Goal: Task Accomplishment & Management: Manage account settings

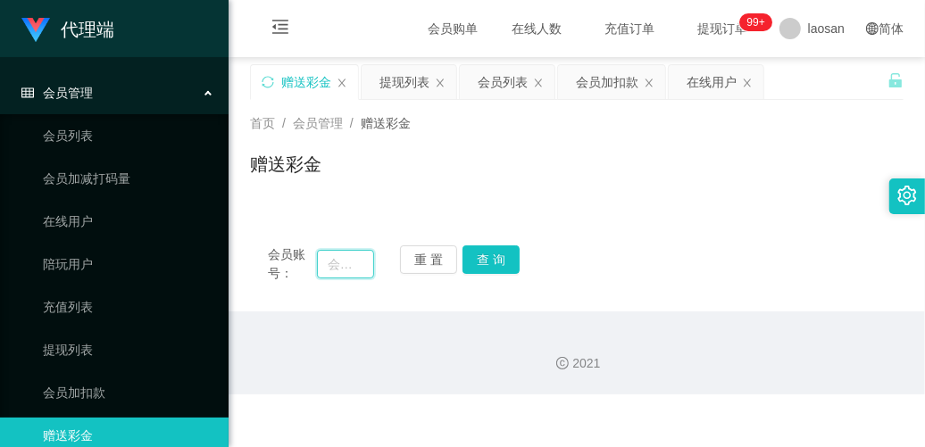
click at [354, 269] on input "text" at bounding box center [345, 264] width 57 height 29
paste input "Aricyap1982"
type input "Aricyap1982"
click at [417, 264] on button "重 置" at bounding box center [428, 260] width 57 height 29
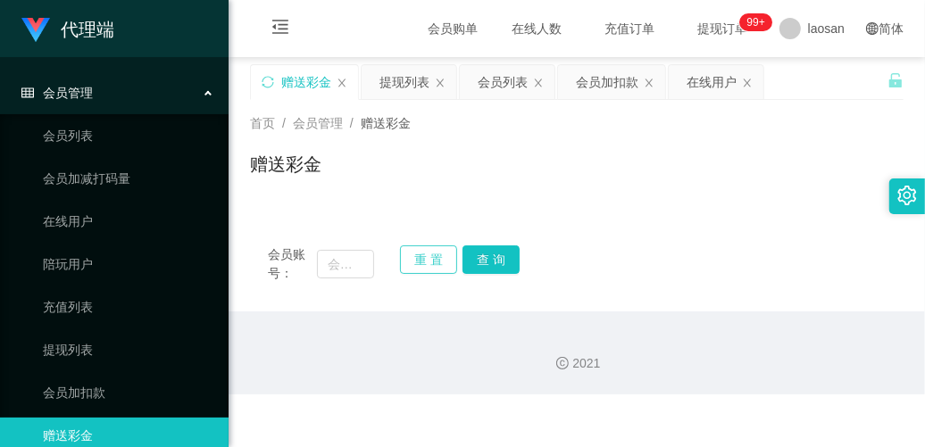
scroll to position [0, 0]
click at [342, 274] on input "text" at bounding box center [345, 264] width 57 height 29
paste input "Aricyap1982"
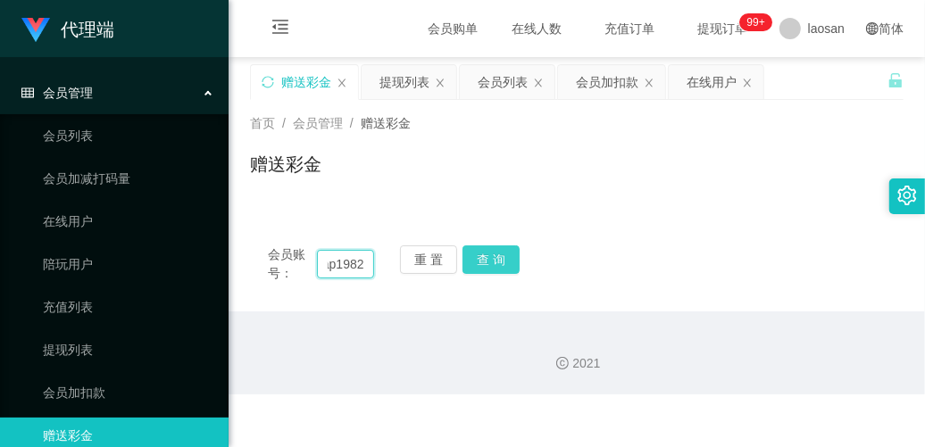
type input "Aricyap1982"
click at [516, 272] on button "查 询" at bounding box center [491, 260] width 57 height 29
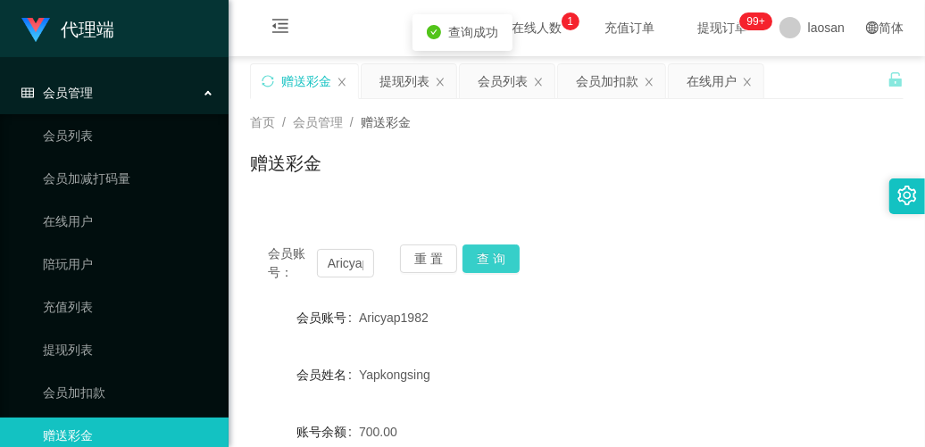
scroll to position [0, 0]
click at [512, 16] on span "在线人数 0 1 2 3 4 5 6 7 8 9 0 1 2 3 4 5 6 7 8 9 0 1 2 3 4 5 6 7 8 9" at bounding box center [536, 28] width 93 height 57
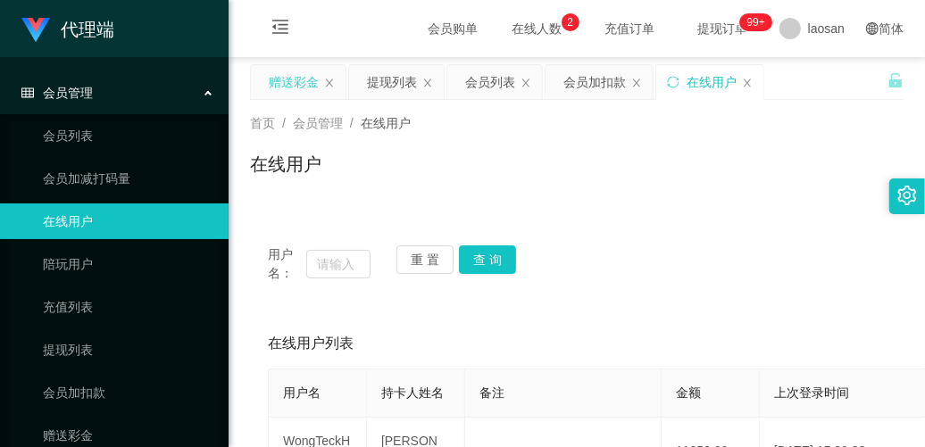
click at [295, 81] on div "赠送彩金" at bounding box center [294, 82] width 50 height 34
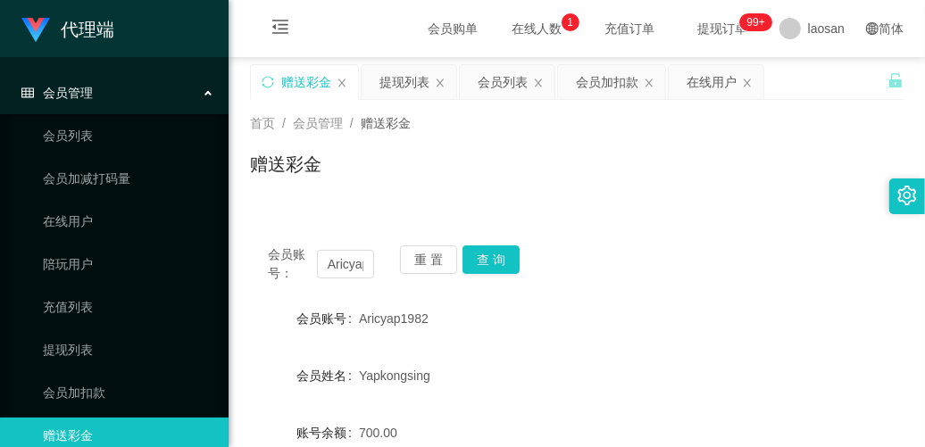
drag, startPoint x: 505, startPoint y: 29, endPoint x: 506, endPoint y: 45, distance: 16.1
click at [505, 29] on span "在线人数 0 1 2 3 4 5 6 7 8 9 0 1 2 3 4 5 6 7 8 9 0 1 2 3 4 5 6 7 8 9" at bounding box center [537, 28] width 68 height 13
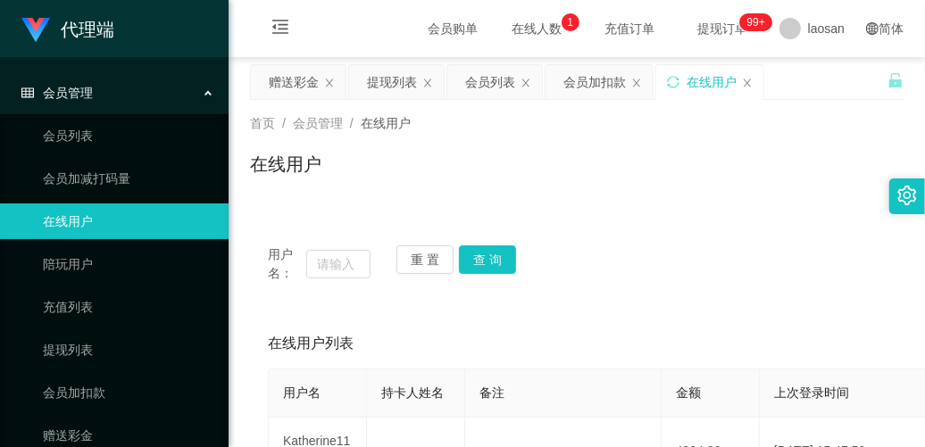
click at [415, 22] on span "会员购单" at bounding box center [452, 28] width 75 height 57
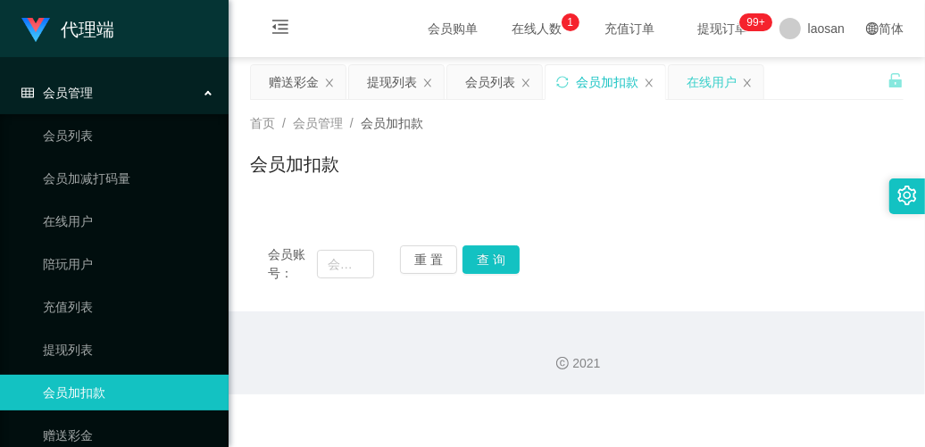
click at [759, 85] on div "在线用户" at bounding box center [716, 82] width 95 height 34
click at [655, 85] on icon "图标: close" at bounding box center [649, 83] width 11 height 11
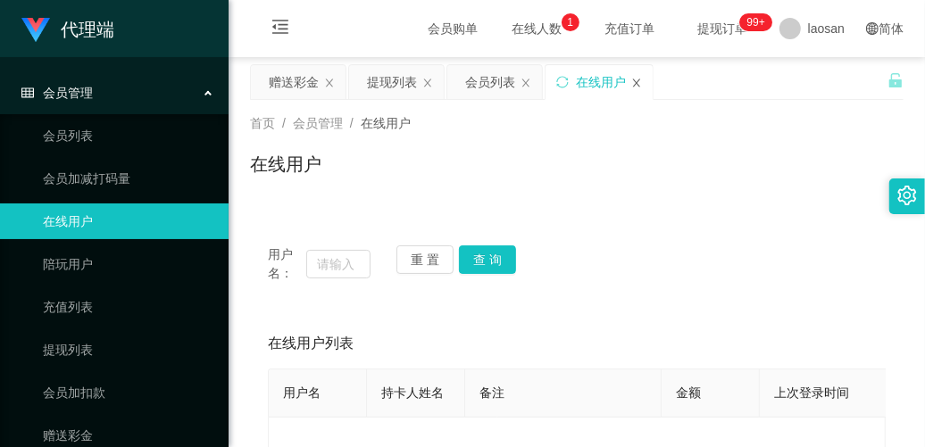
click at [639, 80] on icon "图标: close" at bounding box center [636, 83] width 11 height 11
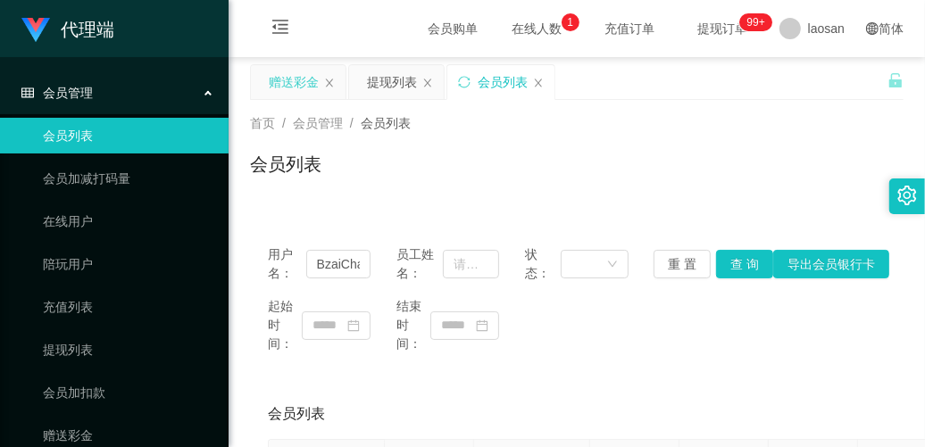
click at [302, 83] on div "赠送彩金" at bounding box center [294, 82] width 50 height 34
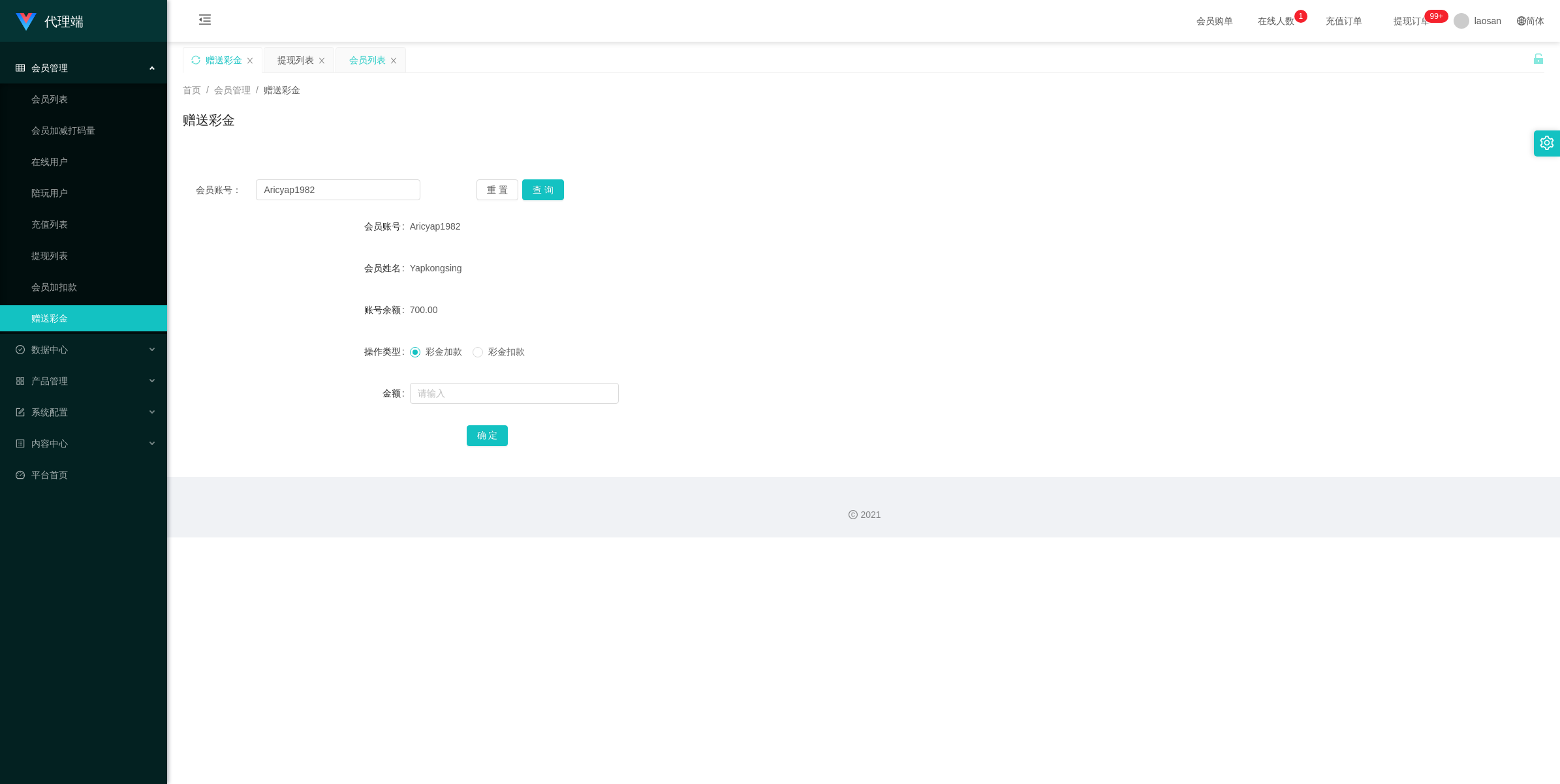
click at [373, 58] on div "会员列表" at bounding box center [368, 60] width 37 height 25
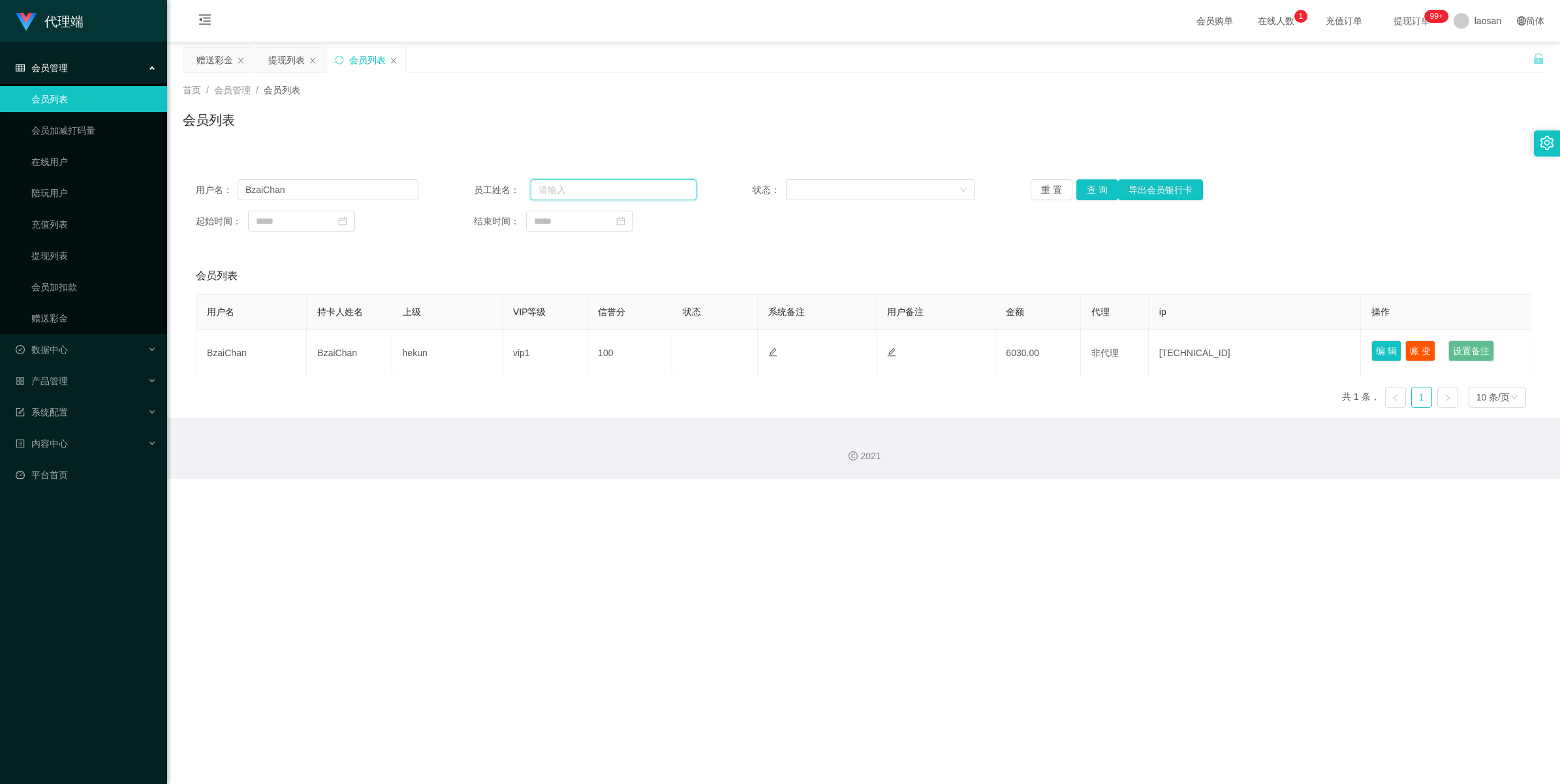
click at [586, 184] on input "text" at bounding box center [613, 190] width 166 height 21
drag, startPoint x: 327, startPoint y: 186, endPoint x: 314, endPoint y: 196, distance: 16.4
click at [144, 180] on section "代理端 会员管理 会员列表 会员加减打码量 在线用户 陪玩用户 充值列表 提现列表 会员加扣款 赠送彩金 数据中心 产品管理 系统配置 内容中心 平台首页 保…" at bounding box center [780, 239] width 1560 height 479
click at [82, 259] on link "提现列表" at bounding box center [94, 256] width 125 height 26
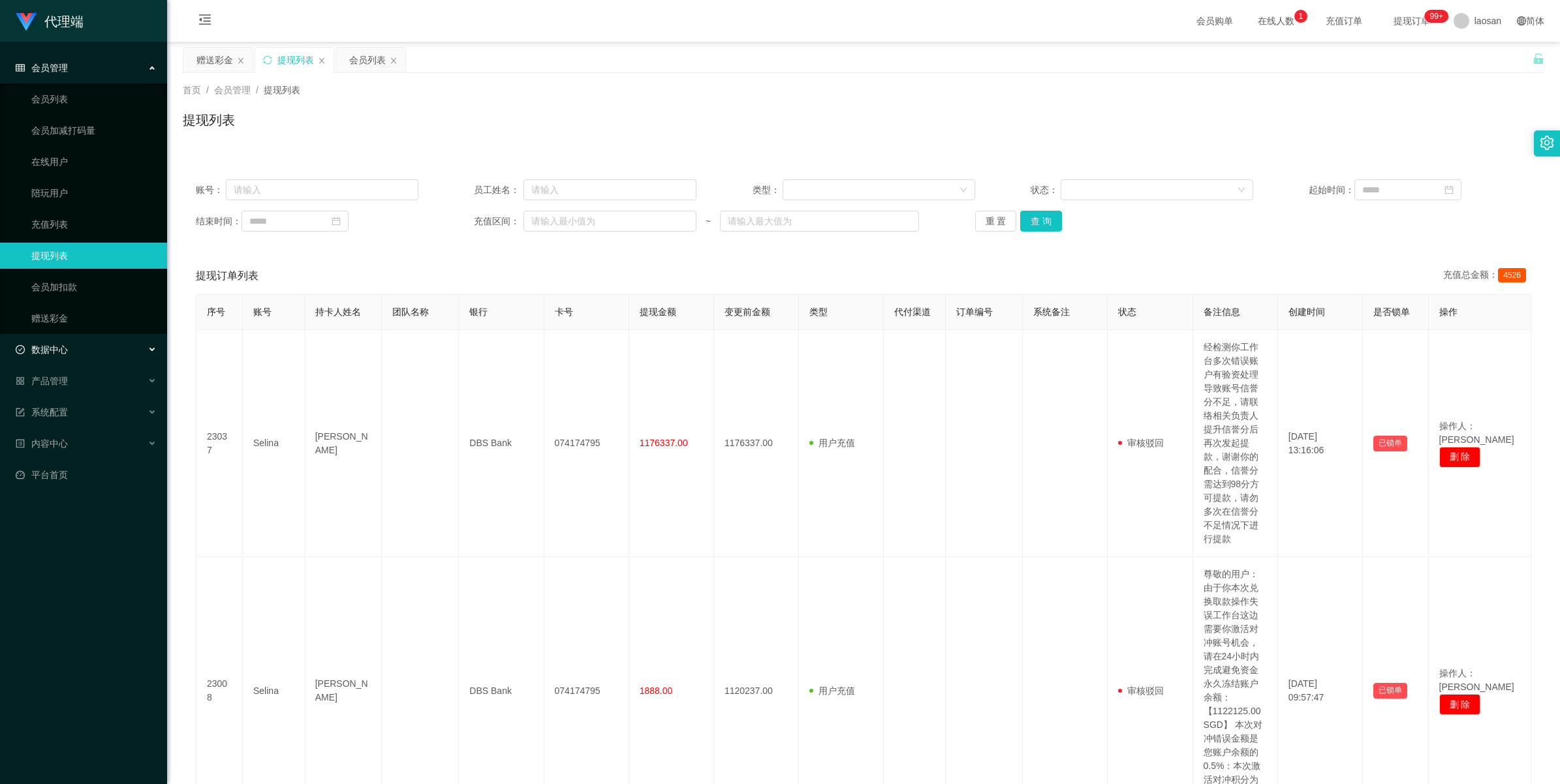
click at [64, 327] on span "数据中心" at bounding box center [41, 350] width 52 height 10
click at [86, 95] on link "会员列表" at bounding box center [94, 99] width 125 height 26
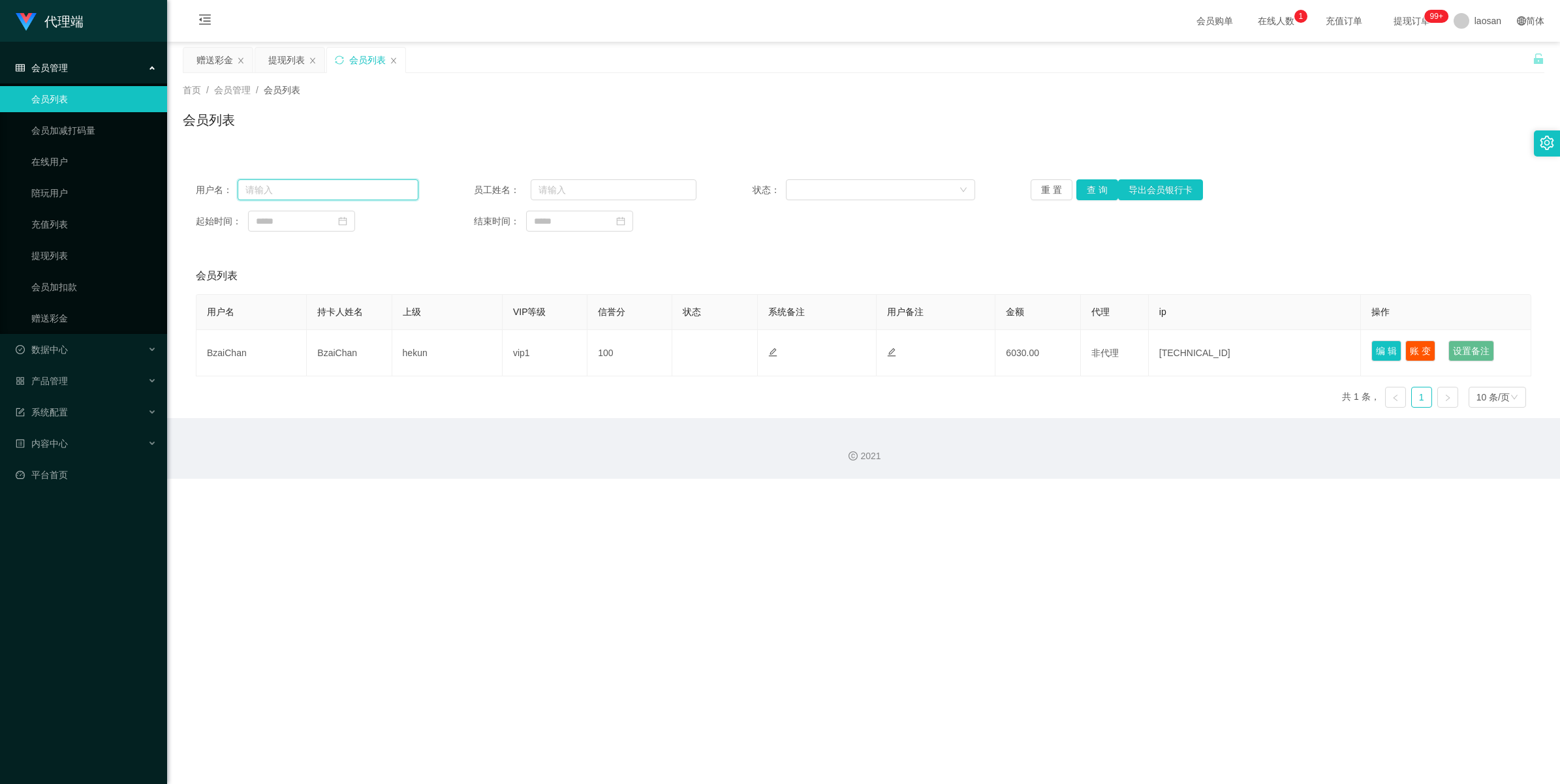
click at [363, 187] on input "text" at bounding box center [327, 190] width 181 height 21
click at [593, 185] on input "text" at bounding box center [613, 190] width 166 height 21
click at [675, 191] on div at bounding box center [876, 189] width 165 height 20
click at [675, 196] on div at bounding box center [876, 189] width 165 height 20
click at [675, 240] on div "用户名： 员工姓名： 状态： 重 置 查 询 导出会员银行卡 起始时间： 结束时间：" at bounding box center [863, 205] width 1362 height 78
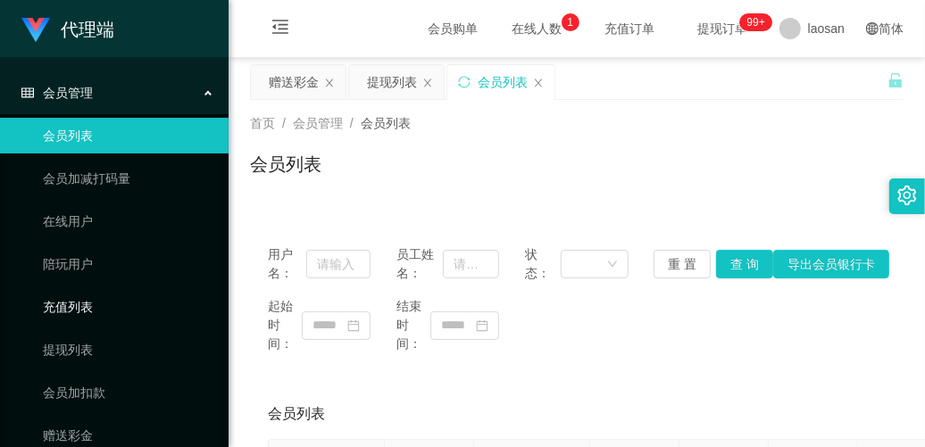
click at [103, 311] on link "充值列表" at bounding box center [128, 307] width 171 height 36
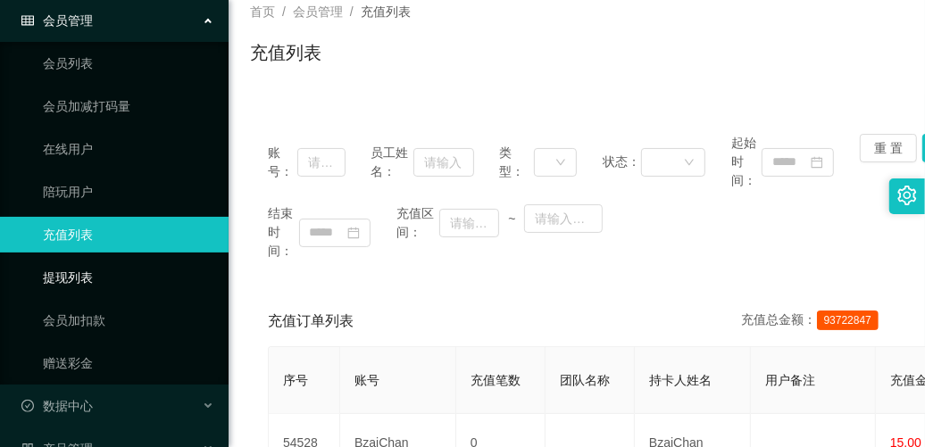
scroll to position [112, 0]
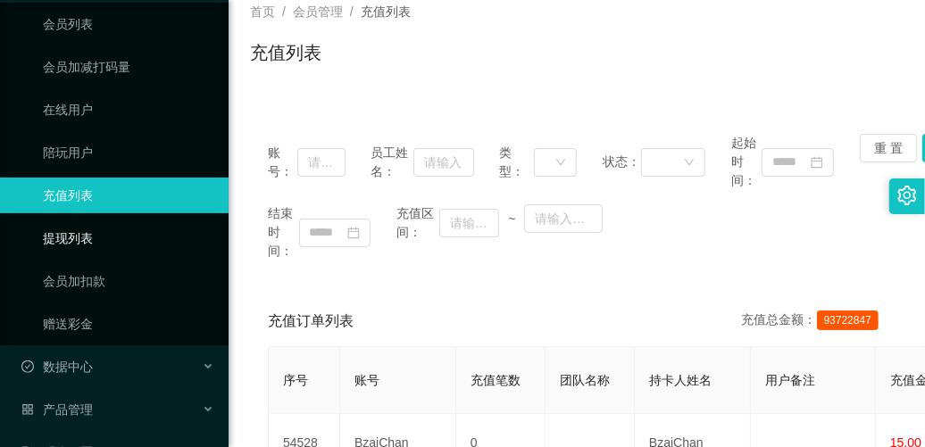
click at [104, 239] on link "提现列表" at bounding box center [128, 239] width 171 height 36
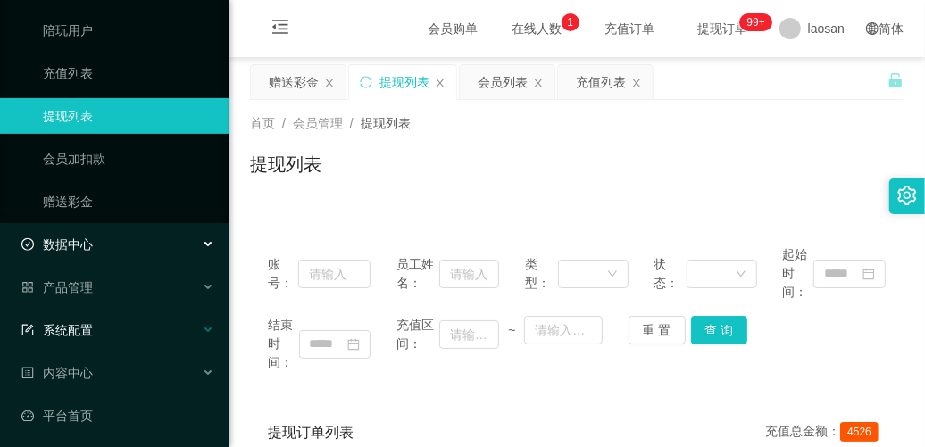
scroll to position [238, 0]
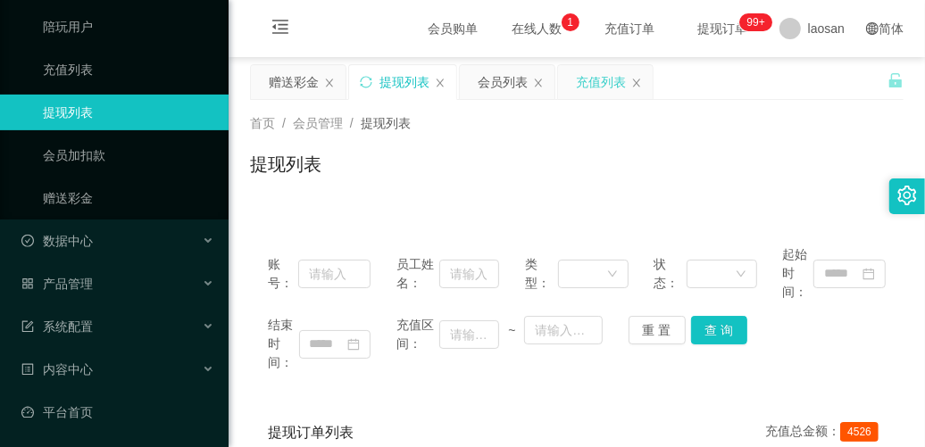
click at [646, 83] on div "充值列表" at bounding box center [605, 82] width 95 height 34
click at [634, 82] on icon "图标: close" at bounding box center [636, 83] width 11 height 11
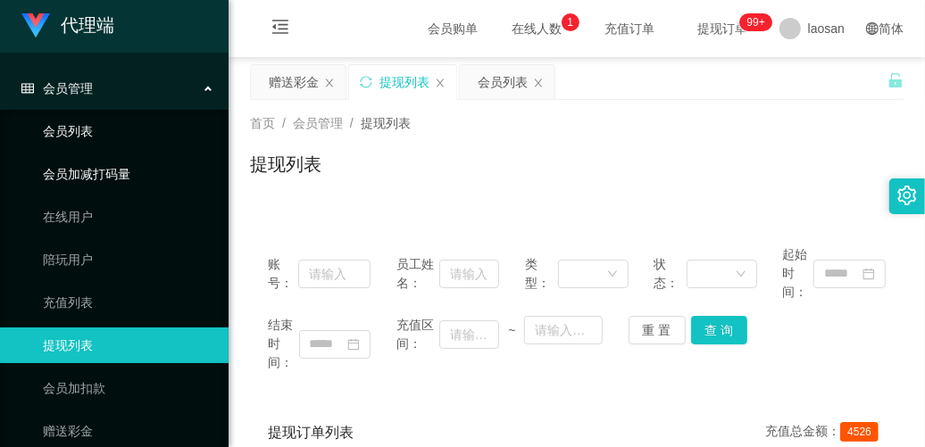
scroll to position [0, 0]
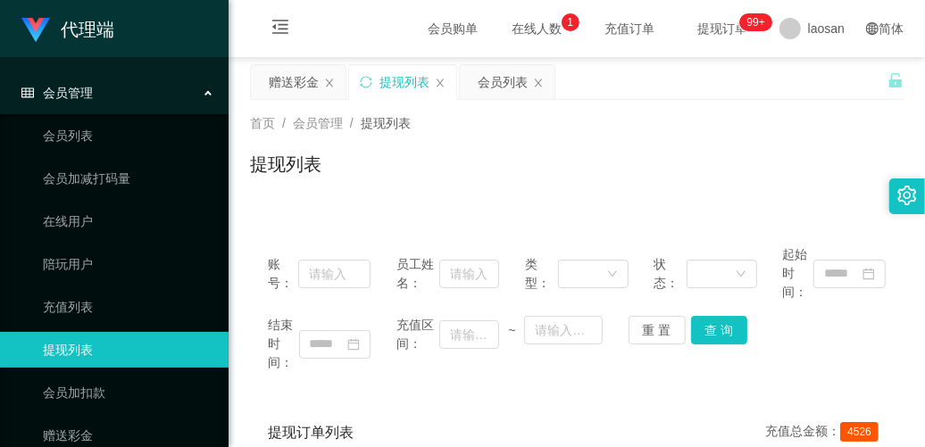
click at [126, 76] on div "会员管理" at bounding box center [114, 93] width 229 height 36
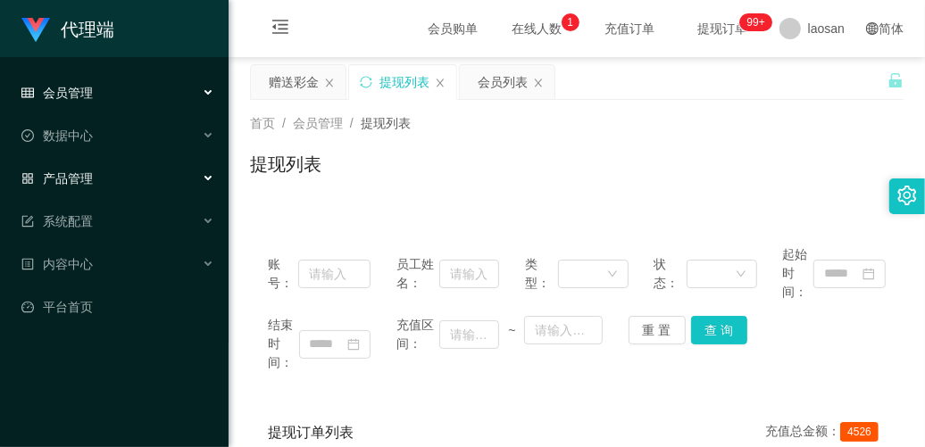
click at [123, 171] on div "产品管理" at bounding box center [114, 179] width 229 height 36
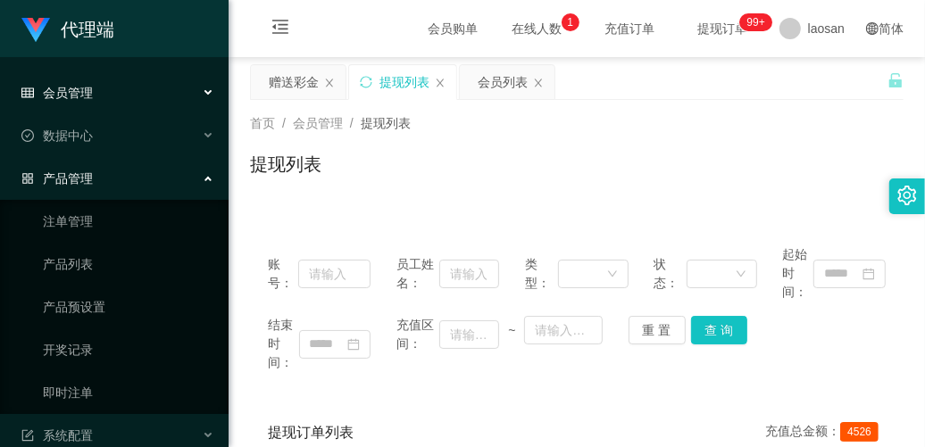
click at [113, 183] on div "产品管理" at bounding box center [114, 179] width 229 height 36
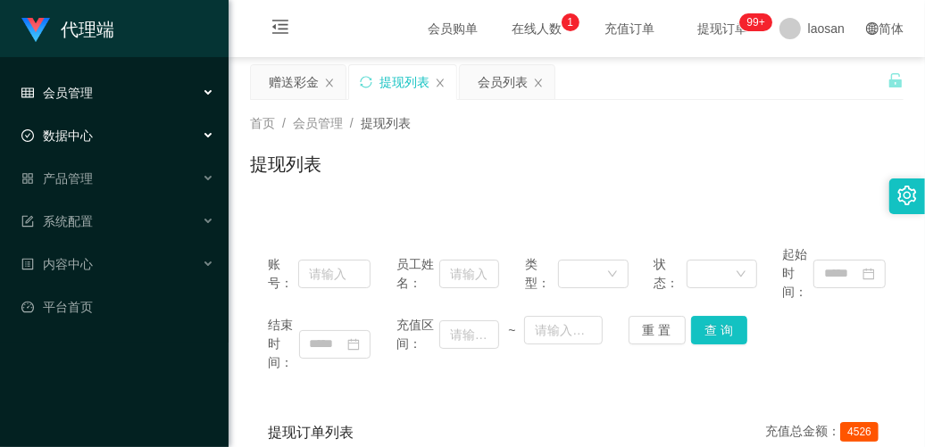
click at [123, 130] on div "数据中心" at bounding box center [114, 136] width 229 height 36
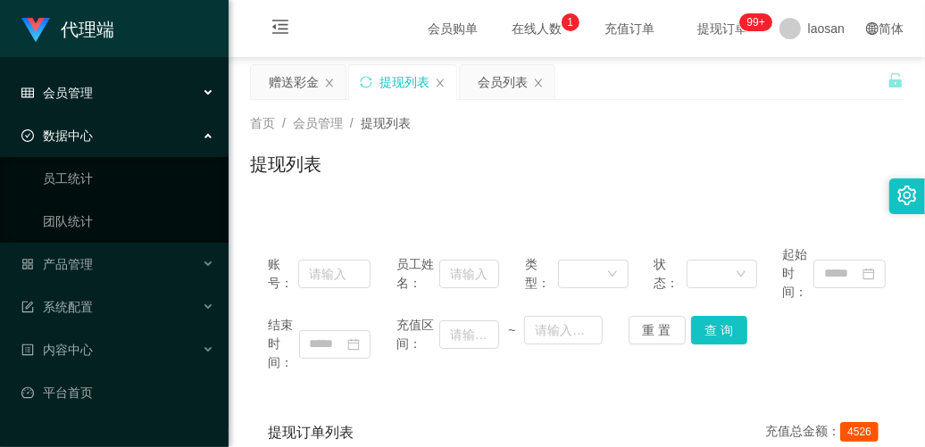
click at [139, 147] on div "数据中心" at bounding box center [114, 136] width 229 height 36
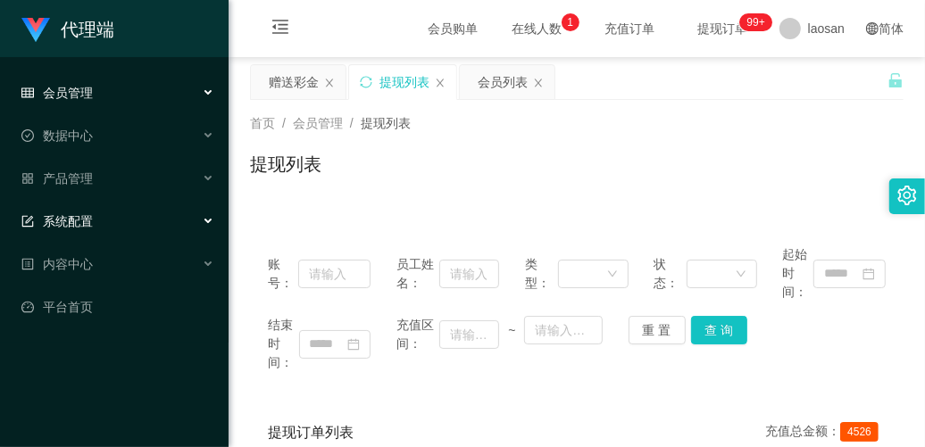
click at [117, 233] on div "系统配置" at bounding box center [114, 222] width 229 height 36
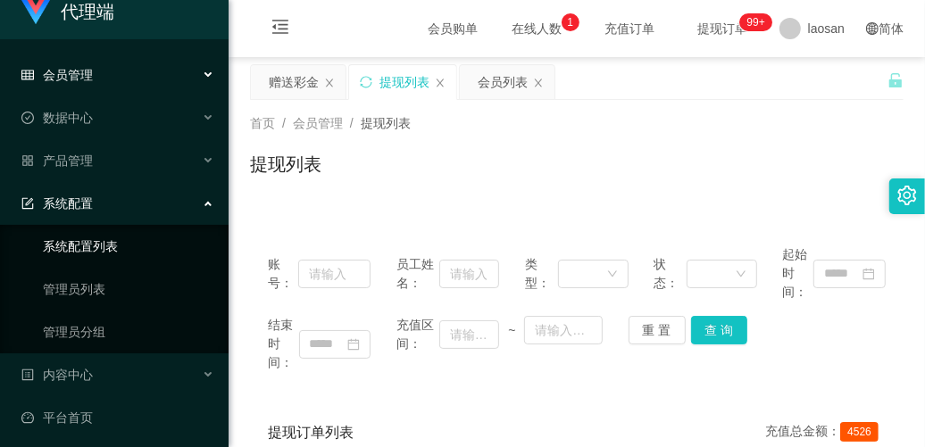
scroll to position [23, 0]
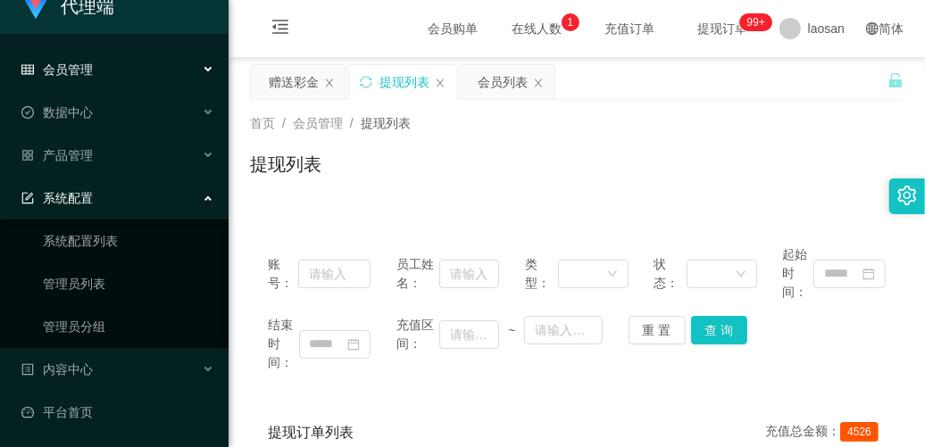
click at [128, 202] on div "系统配置" at bounding box center [114, 198] width 229 height 36
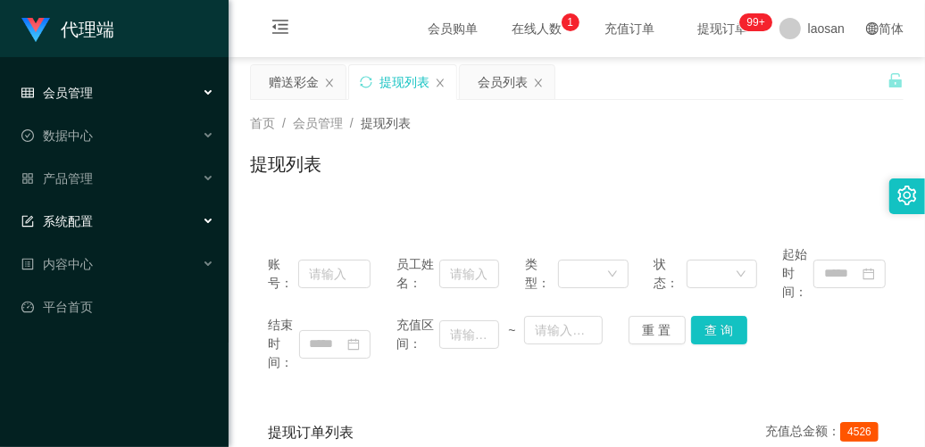
scroll to position [0, 0]
click at [126, 259] on div "内容中心" at bounding box center [114, 264] width 229 height 36
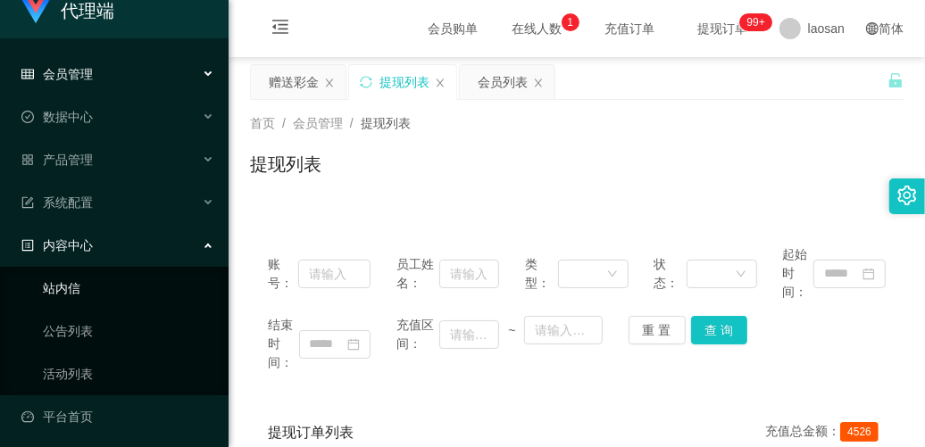
scroll to position [23, 0]
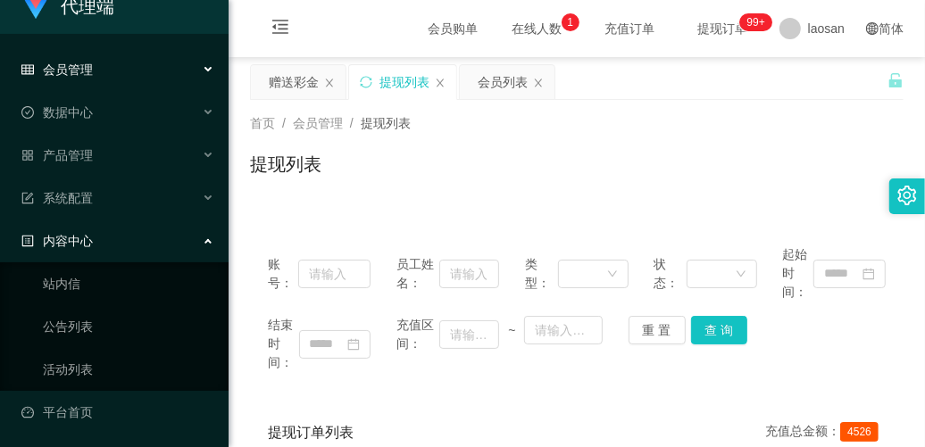
click at [123, 238] on div "内容中心" at bounding box center [114, 241] width 229 height 36
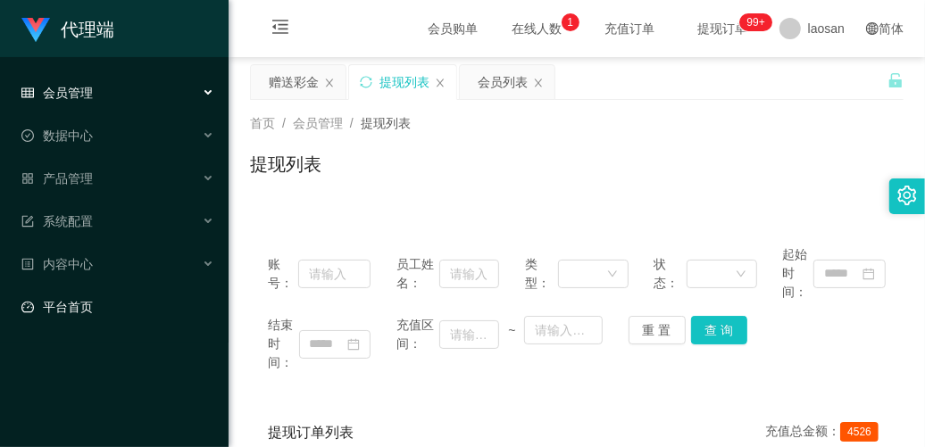
click at [118, 308] on link "平台首页" at bounding box center [117, 307] width 193 height 36
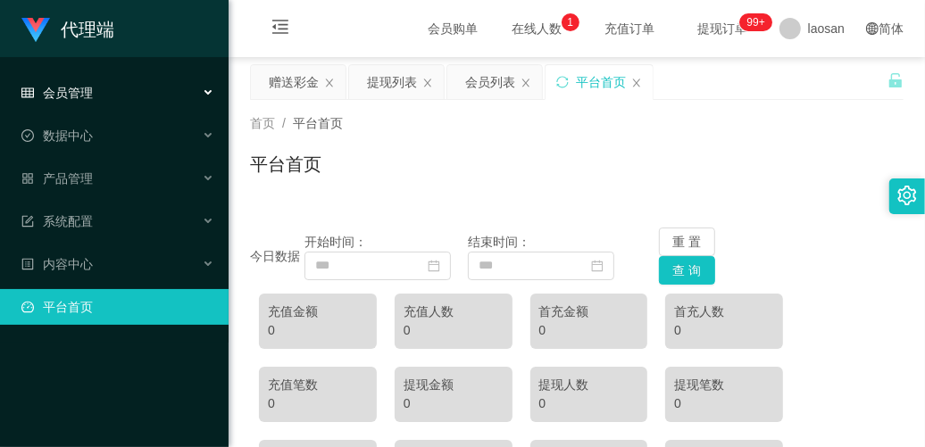
click at [77, 76] on div "会员管理" at bounding box center [114, 93] width 229 height 36
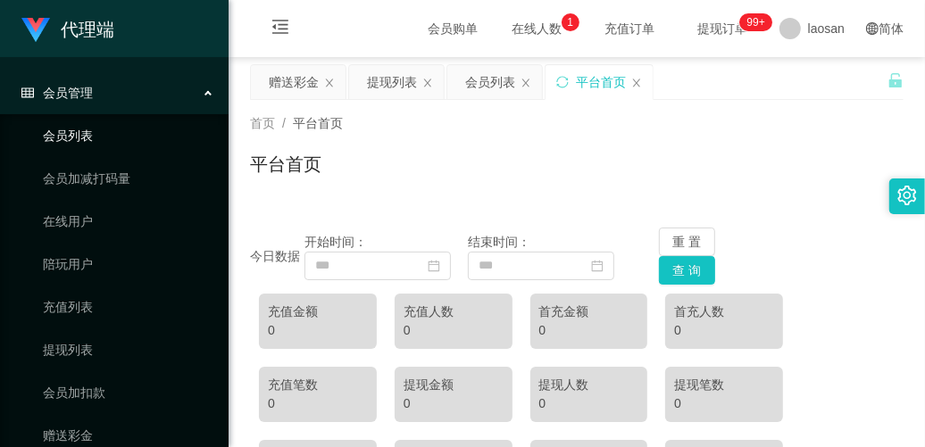
click at [100, 127] on link "会员列表" at bounding box center [128, 136] width 171 height 36
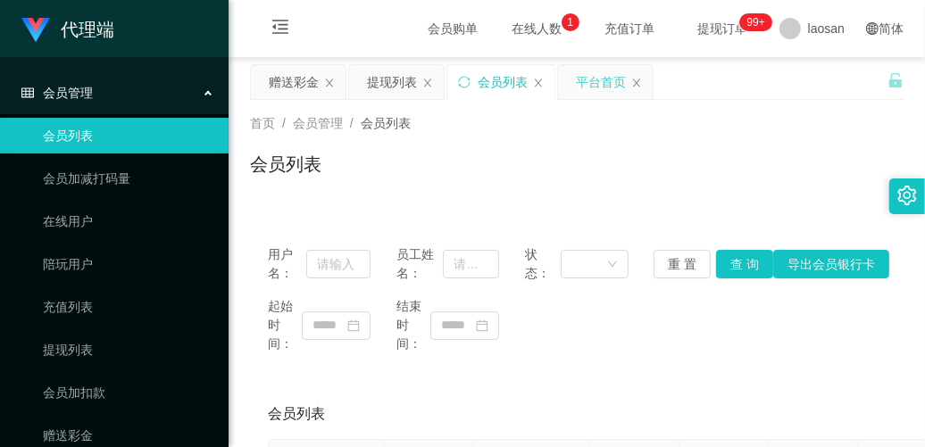
click at [630, 83] on div "平台首页" at bounding box center [605, 82] width 95 height 34
click at [642, 80] on icon "图标: close" at bounding box center [636, 83] width 11 height 11
click at [710, 22] on span "提现订单 99+" at bounding box center [723, 28] width 68 height 13
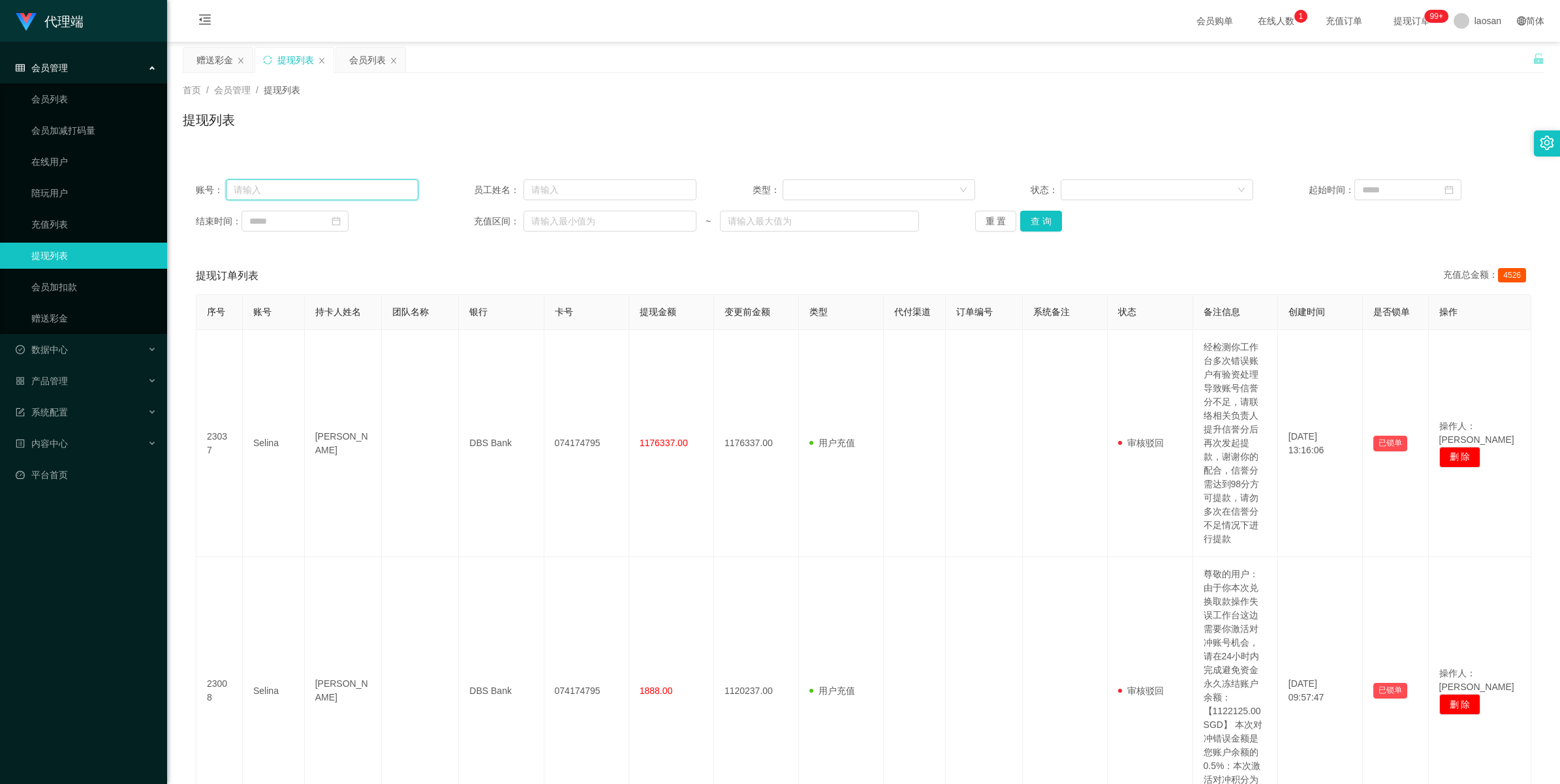
click at [332, 183] on input "text" at bounding box center [322, 190] width 192 height 21
paste input "zhxeng69"
type input "zhxeng69"
click at [675, 223] on button "查 询" at bounding box center [1041, 221] width 42 height 21
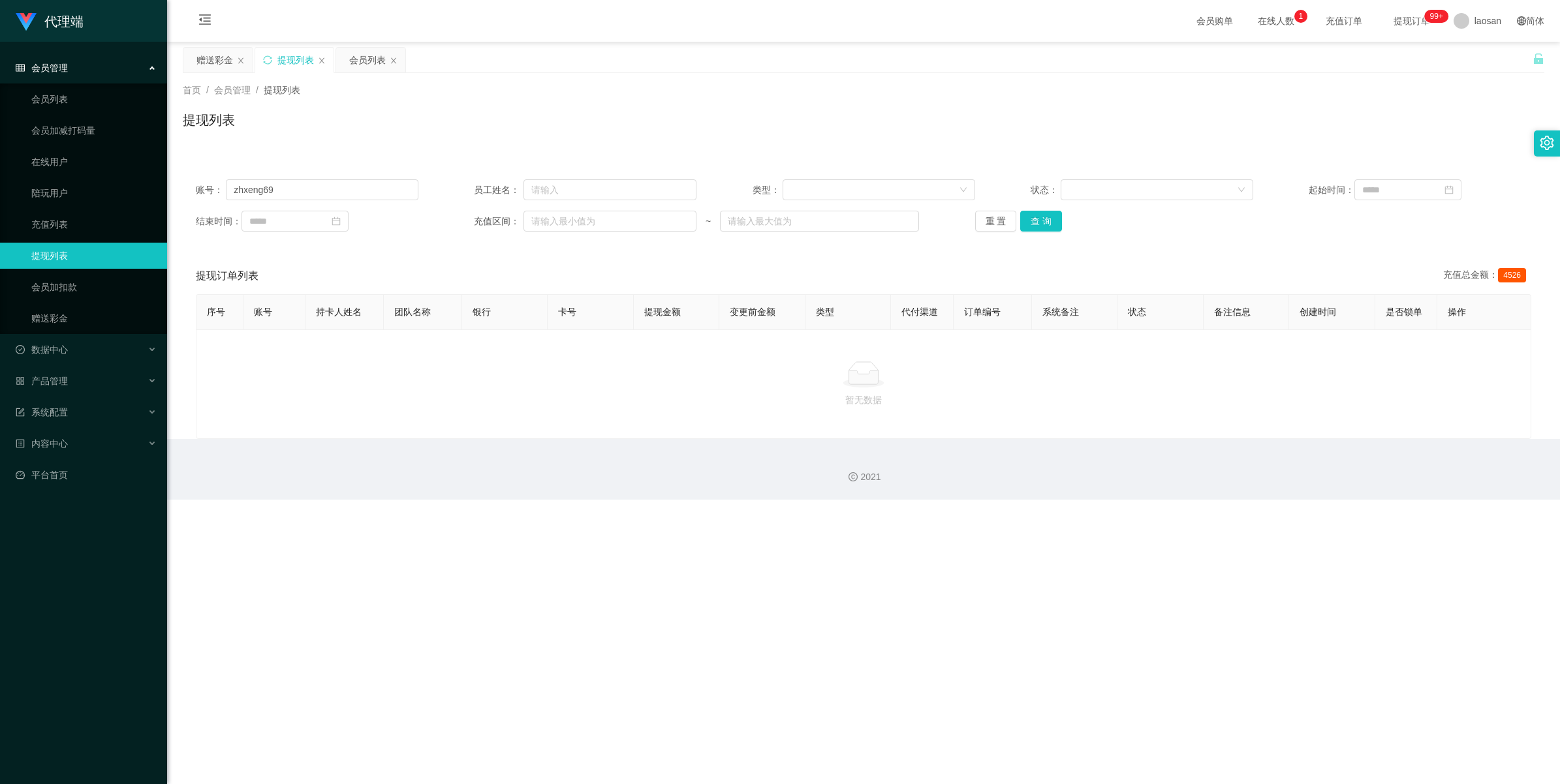
click at [675, 110] on div "提现列表" at bounding box center [863, 125] width 1362 height 30
click at [675, 194] on input at bounding box center [1408, 190] width 107 height 21
click at [675, 268] on div "4" at bounding box center [1439, 261] width 15 height 15
type input "**********"
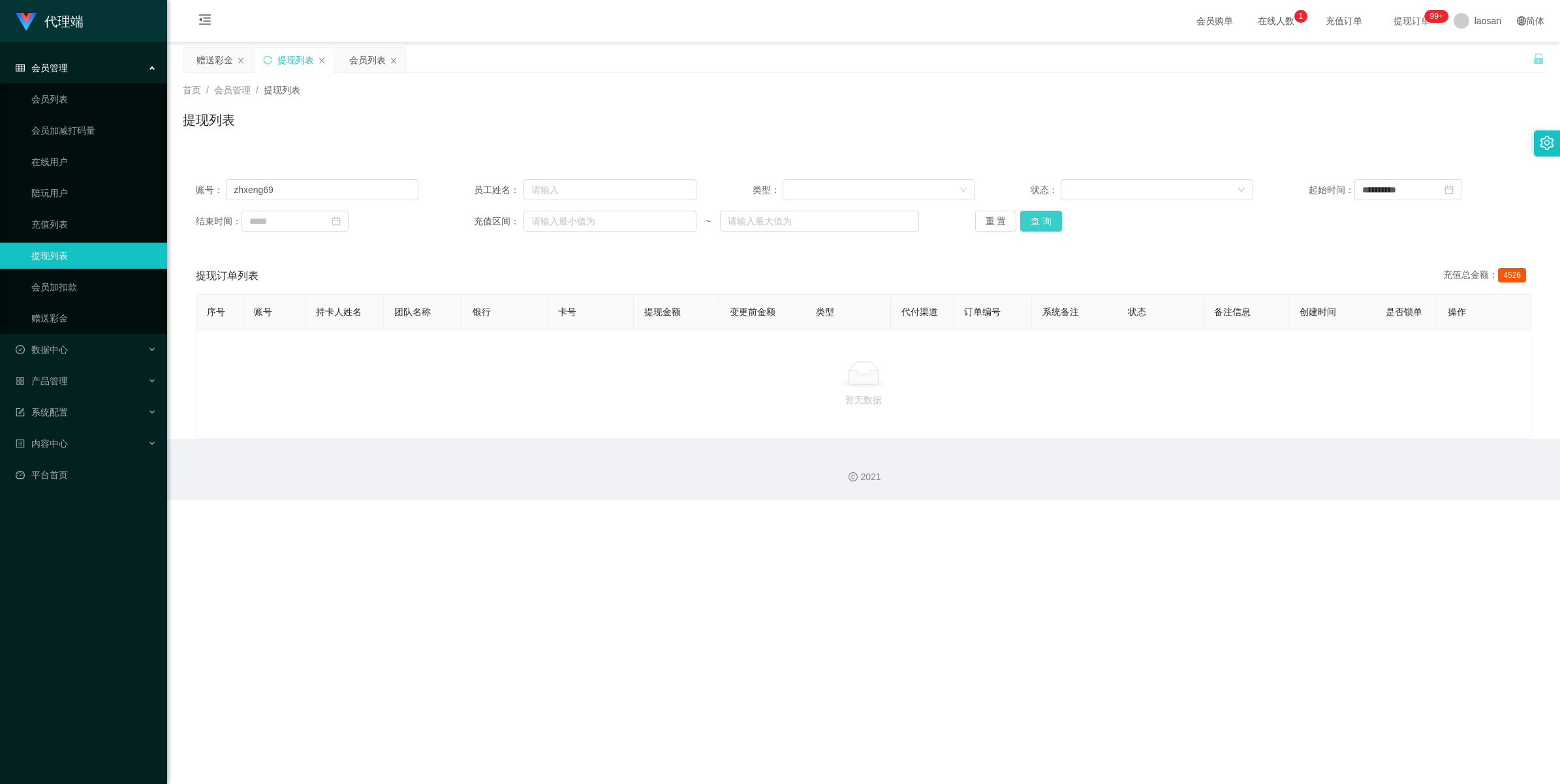
click at [675, 222] on button "查 询" at bounding box center [1041, 221] width 42 height 21
click at [675, 20] on span "提现订单 99+" at bounding box center [1412, 20] width 50 height 9
click at [675, 28] on span "提现订单 99+" at bounding box center [1412, 20] width 68 height 42
click at [675, 26] on span "提现订单 99+" at bounding box center [1412, 20] width 50 height 9
click at [360, 65] on div "会员列表" at bounding box center [368, 60] width 37 height 25
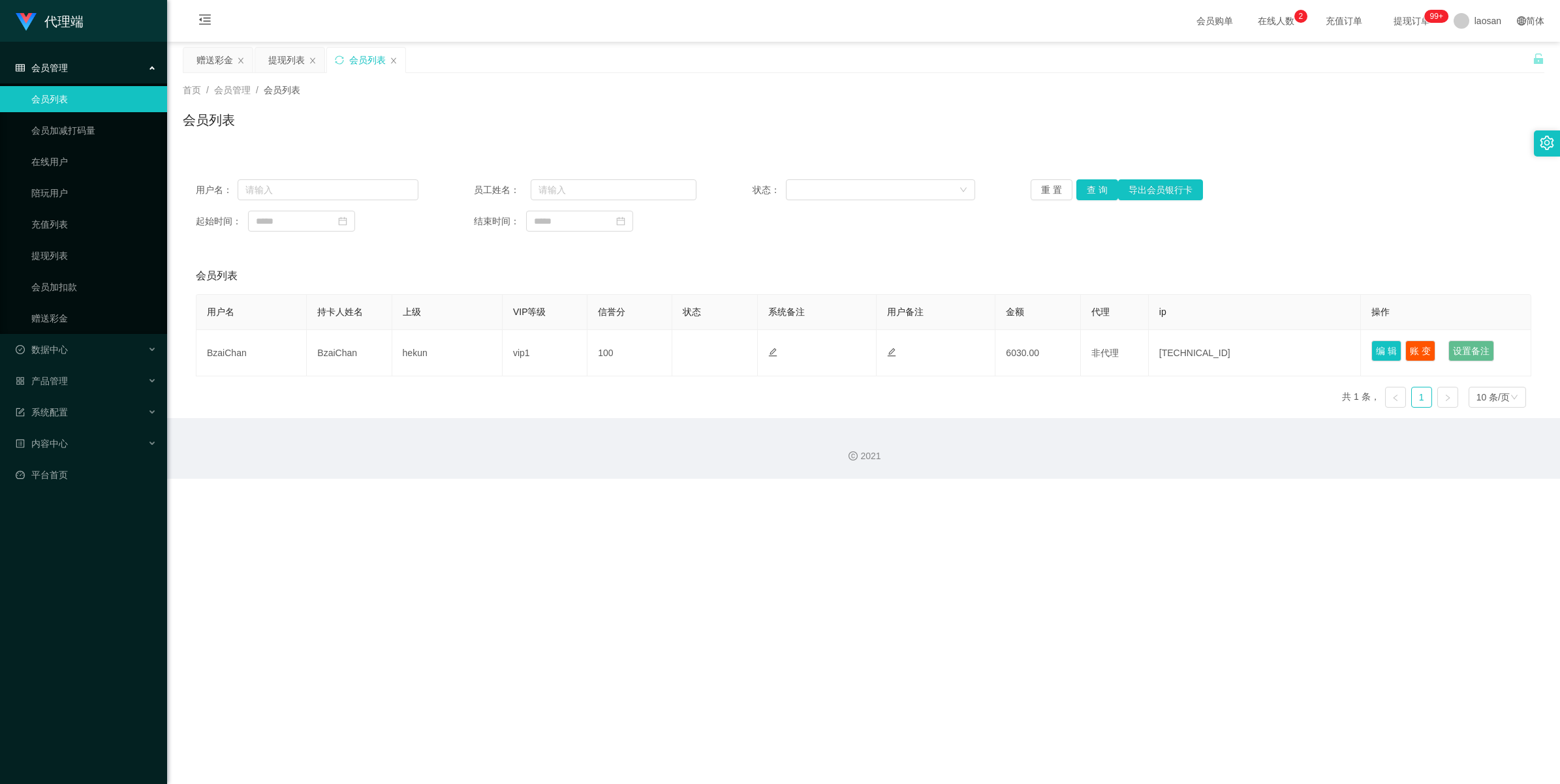
click at [675, 21] on span "提现订单 99+" at bounding box center [1412, 20] width 50 height 9
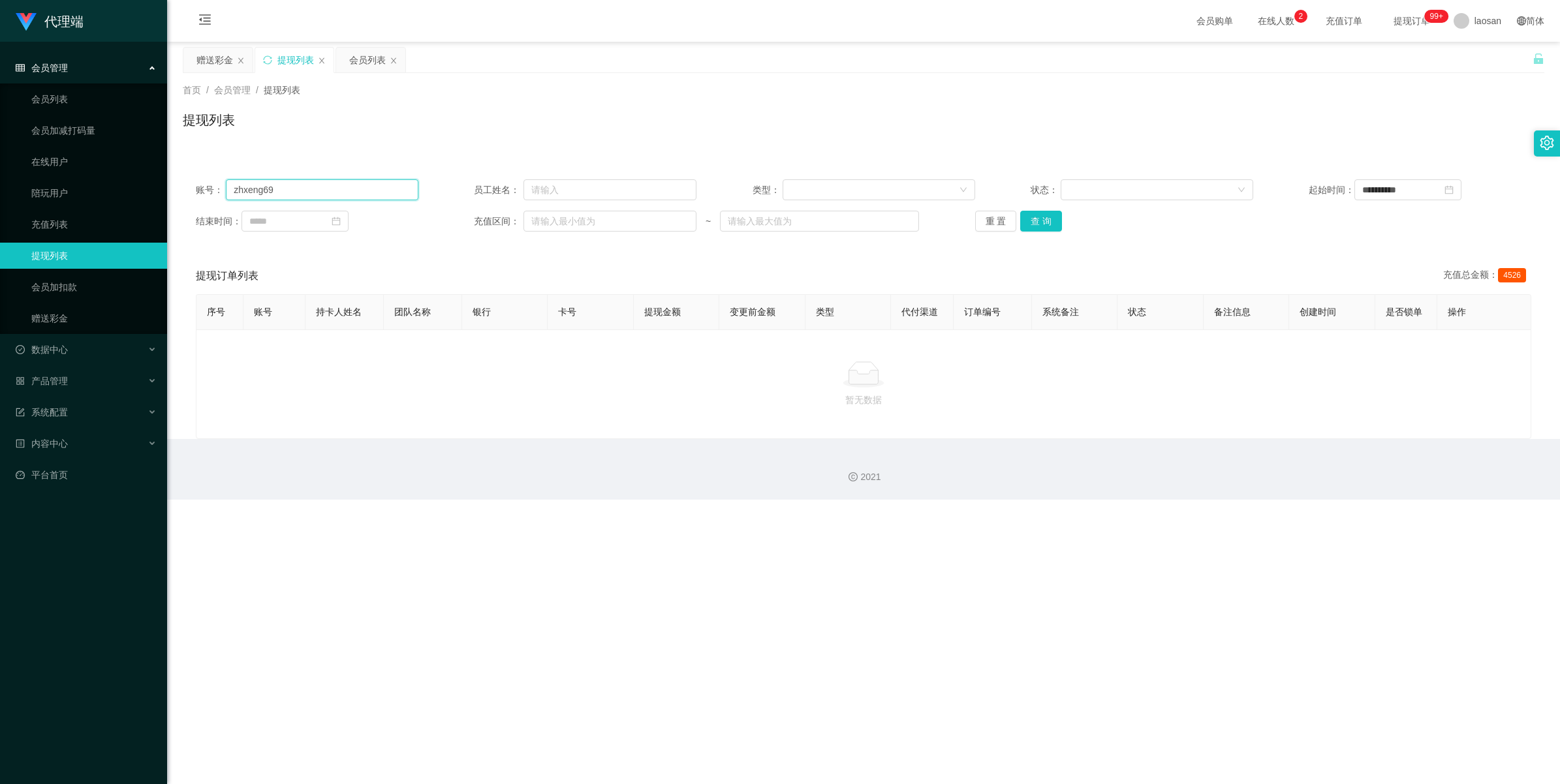
drag, startPoint x: 330, startPoint y: 194, endPoint x: 203, endPoint y: 181, distance: 127.7
click at [203, 181] on div "账号： zhxeng69" at bounding box center [307, 190] width 223 height 21
click at [675, 20] on span "提现订单 99+" at bounding box center [1412, 20] width 50 height 9
click at [219, 59] on div "赠送彩金" at bounding box center [215, 60] width 37 height 25
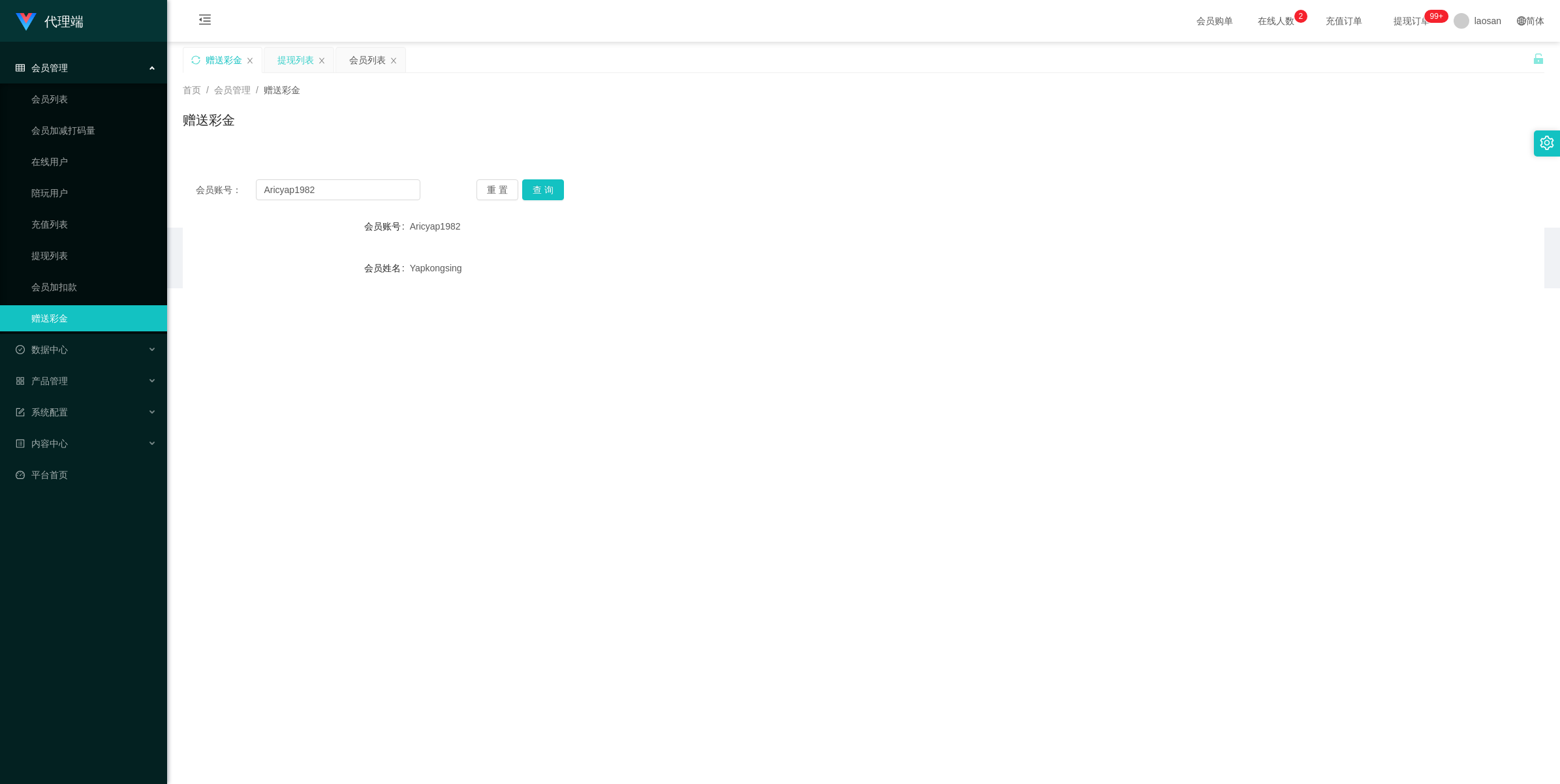
click at [296, 56] on div "提现列表" at bounding box center [296, 60] width 37 height 25
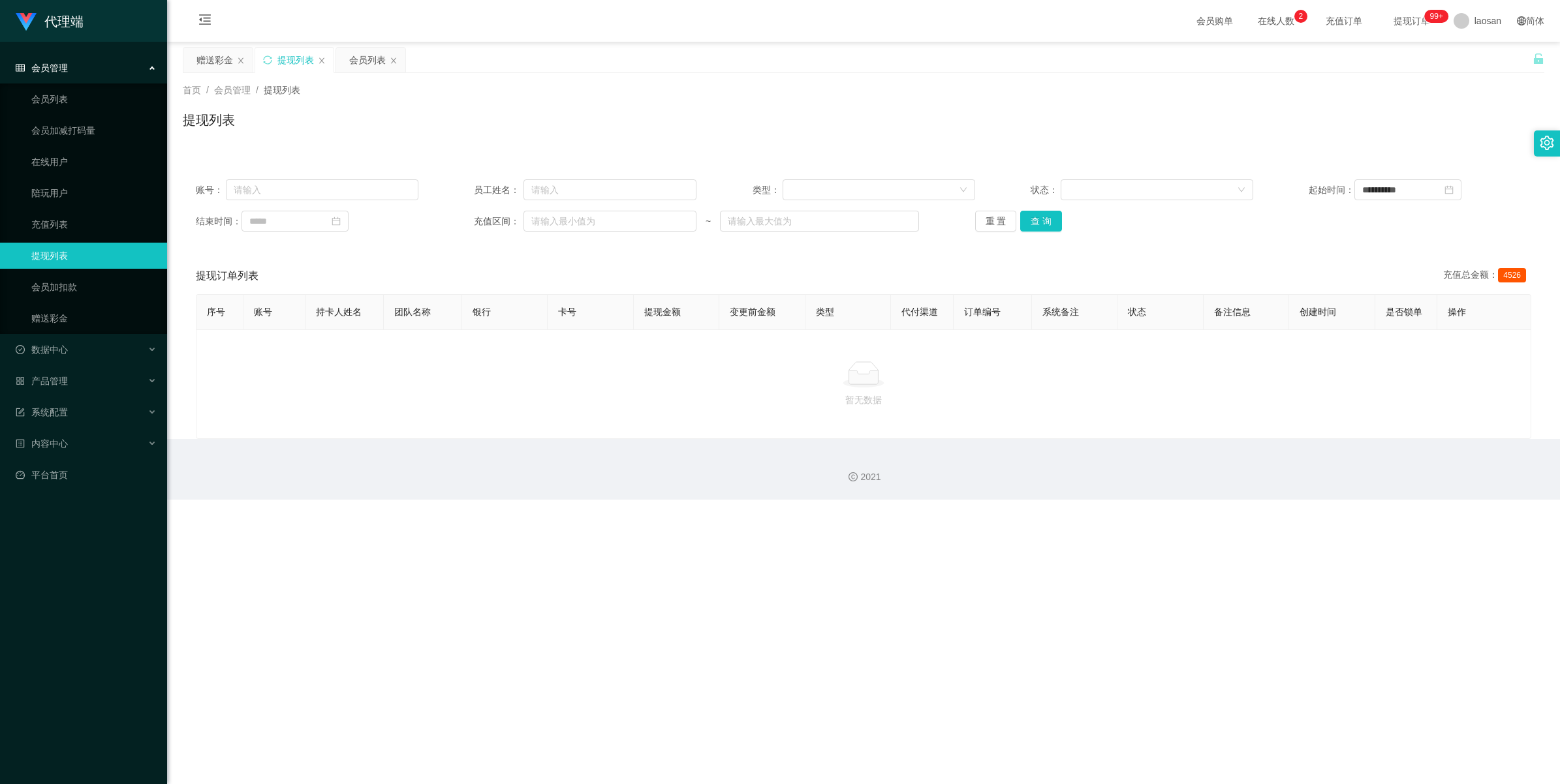
click at [675, 20] on span "提现订单 99+" at bounding box center [1412, 20] width 50 height 9
click at [675, 20] on span "提现订单 99+" at bounding box center [1412, 20] width 50 height 9
copy span "提现订单"
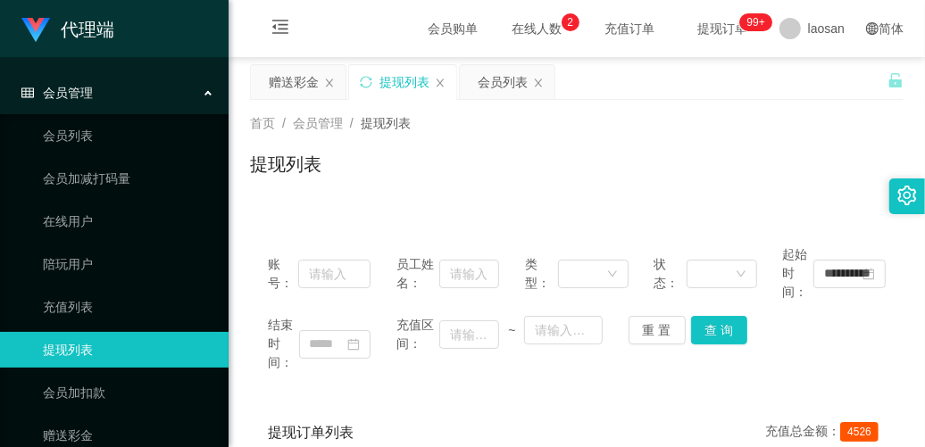
click at [608, 27] on span "充值订单" at bounding box center [630, 28] width 68 height 13
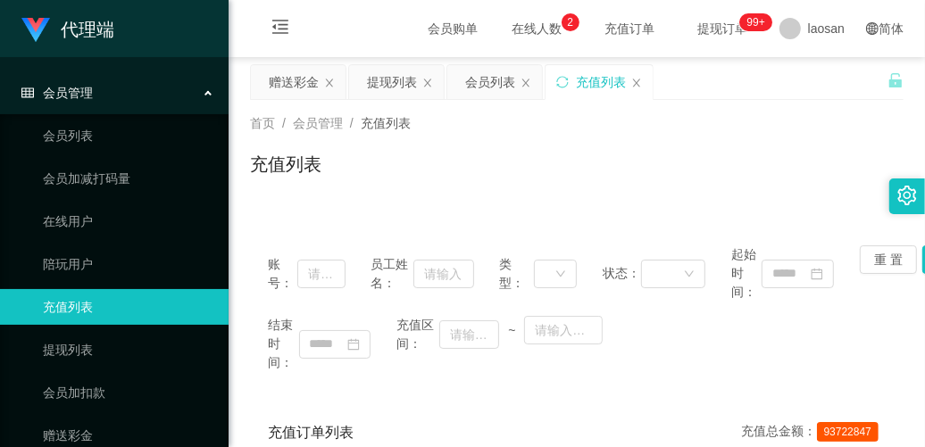
click at [706, 34] on span "提现订单 99+" at bounding box center [723, 28] width 68 height 13
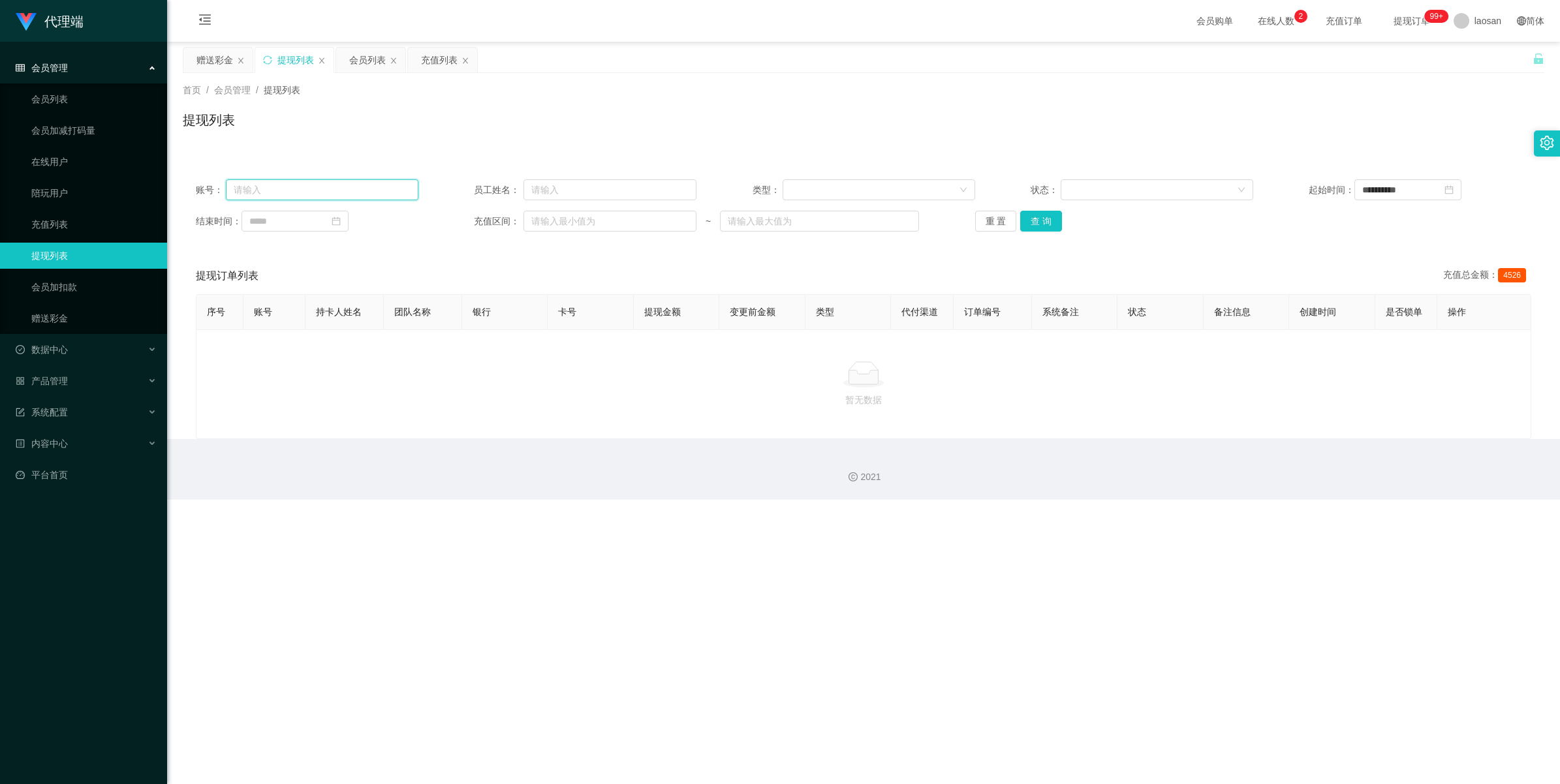
click at [333, 185] on input "text" at bounding box center [322, 190] width 192 height 21
click at [566, 188] on input "text" at bounding box center [610, 190] width 173 height 21
click at [675, 214] on button "重 置" at bounding box center [996, 221] width 42 height 21
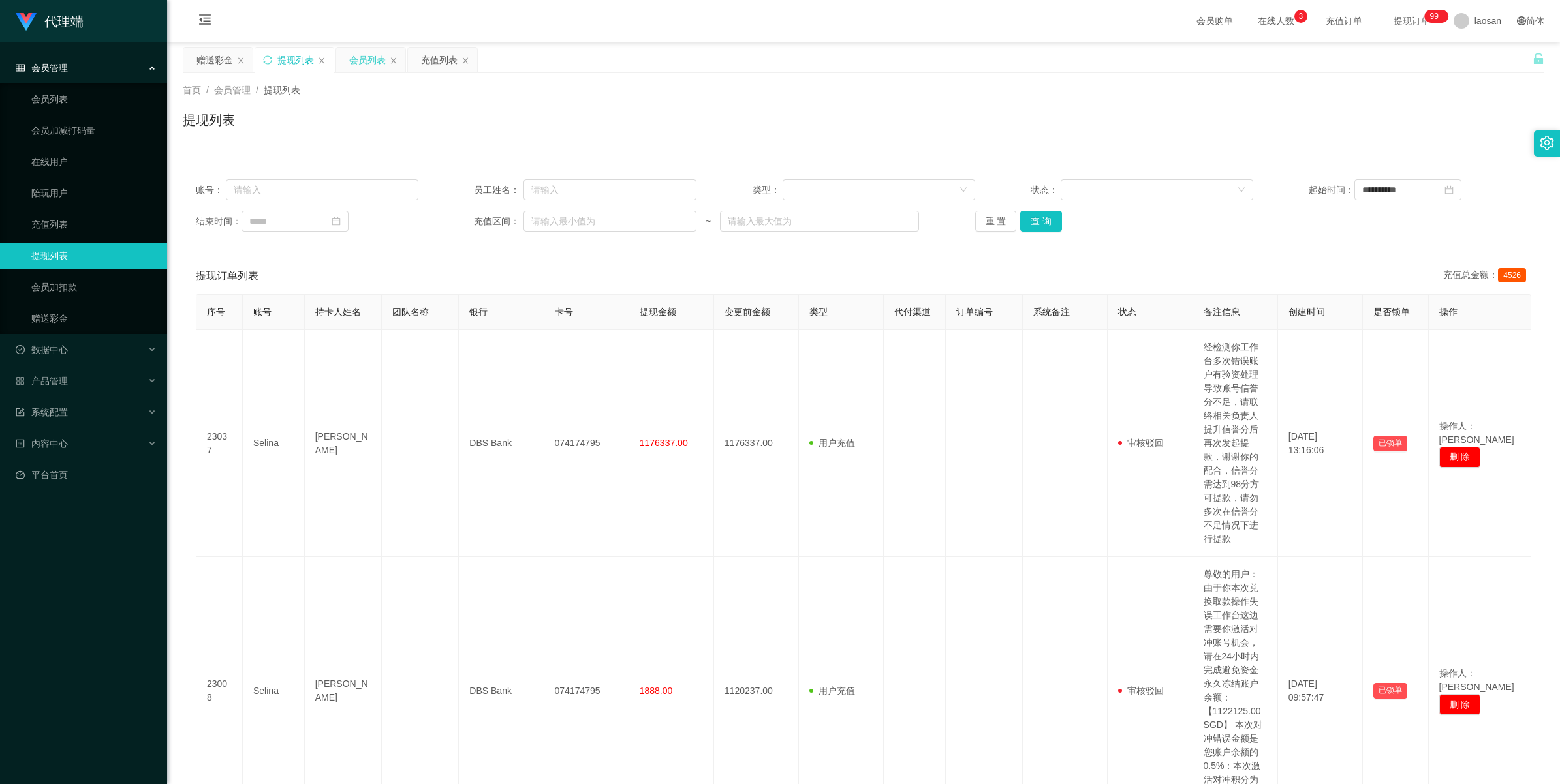
click at [368, 67] on div "会员列表" at bounding box center [368, 60] width 37 height 25
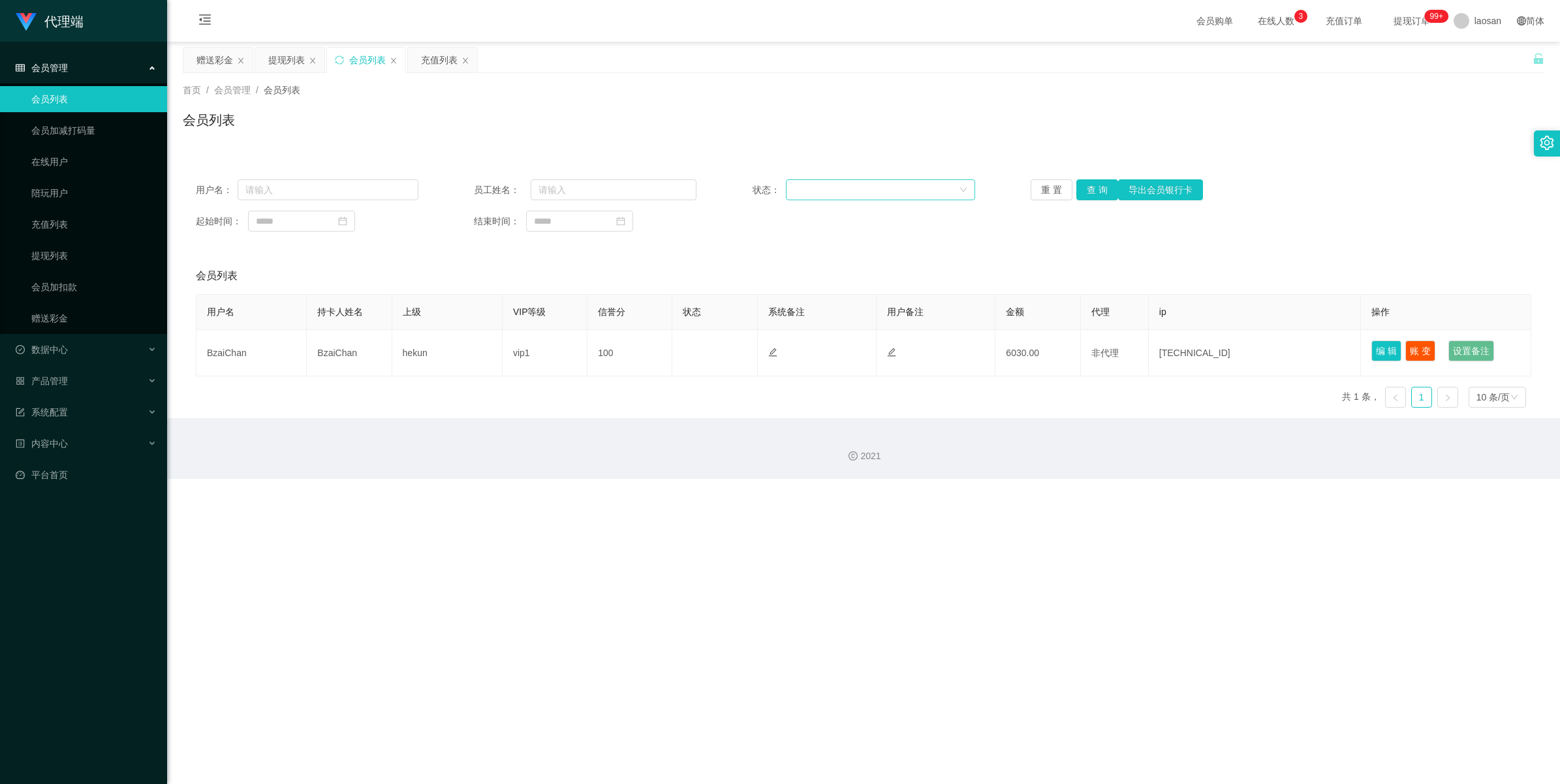
click at [675, 192] on div at bounding box center [876, 189] width 165 height 20
click at [642, 194] on input "text" at bounding box center [613, 190] width 166 height 21
